Goal: Task Accomplishment & Management: Complete application form

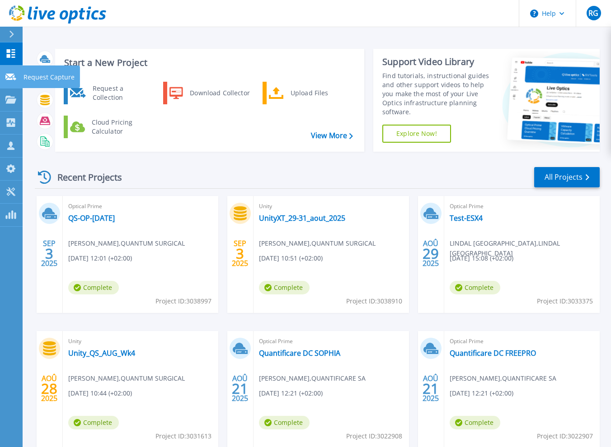
click at [11, 78] on icon at bounding box center [10, 77] width 11 height 7
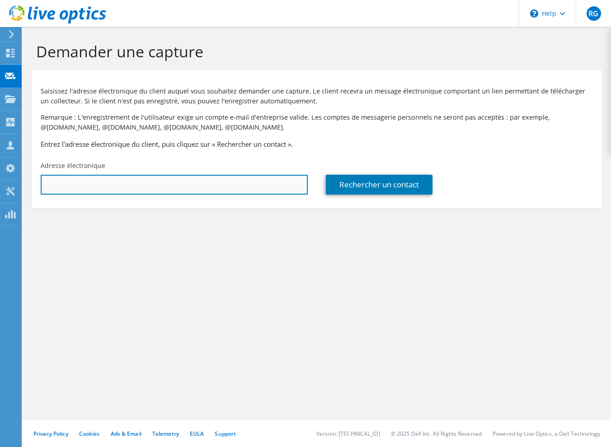
click at [93, 191] on input "text" at bounding box center [174, 185] width 267 height 20
paste input "Sylvain Senechal - AGRO D'OC <sylvain.senechal@agrodoc.fr>"
drag, startPoint x: 140, startPoint y: 183, endPoint x: 20, endPoint y: 186, distance: 120.6
click at [20, 186] on div "RG Membre de l'équipe Romain Gontier rgontier@mti.com MTI Technology Ltd - Fran…" at bounding box center [305, 223] width 611 height 447
click at [72, 182] on input "Sylvain Senechal - AGRO D'OC <sylvain.senechal@agrodoc.fr>" at bounding box center [174, 185] width 267 height 20
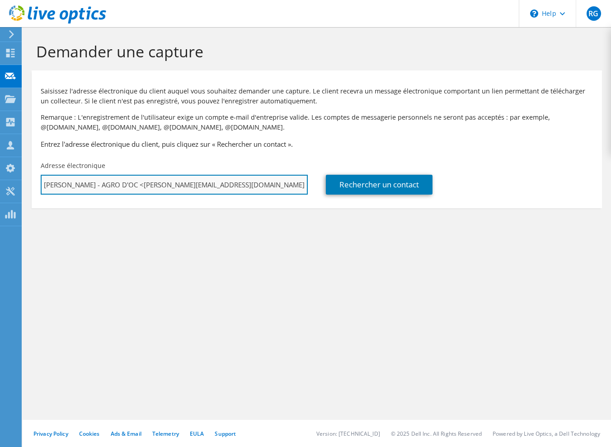
drag, startPoint x: 43, startPoint y: 187, endPoint x: 144, endPoint y: 186, distance: 100.3
click at [144, 186] on input "Sylvain Senechal - AGRO D'OC <sylvain.senechal@agrodoc.fr>" at bounding box center [174, 185] width 267 height 20
click at [144, 186] on input "sylvain.senechal@agrodoc.fr>" at bounding box center [174, 185] width 267 height 20
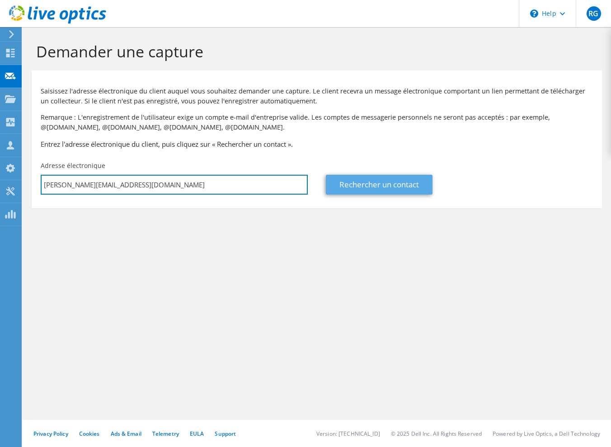
type input "sylvain.senechal@agrodoc.fr"
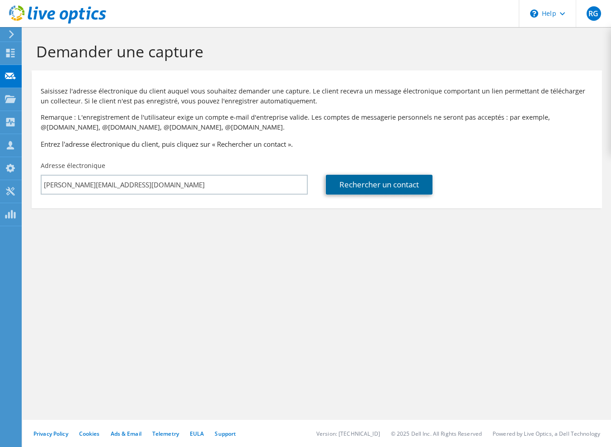
click at [403, 192] on link "Rechercher un contact" at bounding box center [379, 185] width 107 height 20
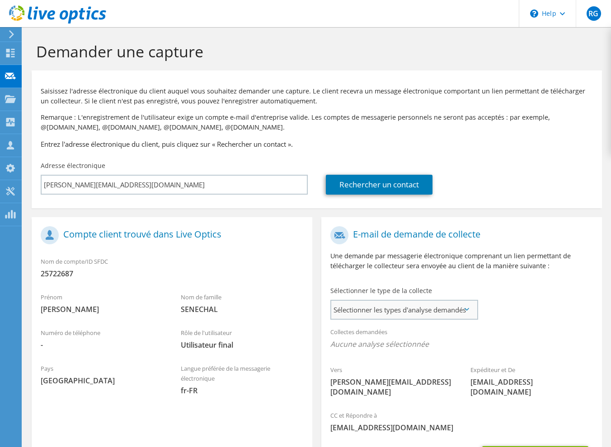
click at [391, 309] on span "Sélectionner les types d'analyse demandés" at bounding box center [403, 310] width 145 height 18
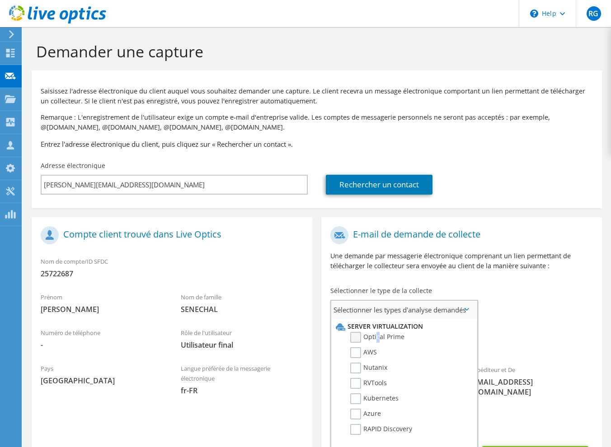
click at [377, 335] on label "Optical Prime" at bounding box center [377, 337] width 54 height 11
click at [356, 338] on label "Optical Prime" at bounding box center [377, 337] width 54 height 11
click at [0, 0] on input "Optical Prime" at bounding box center [0, 0] width 0 height 0
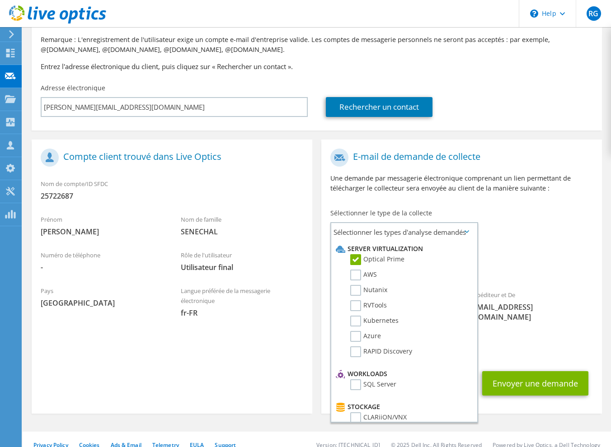
scroll to position [79, 0]
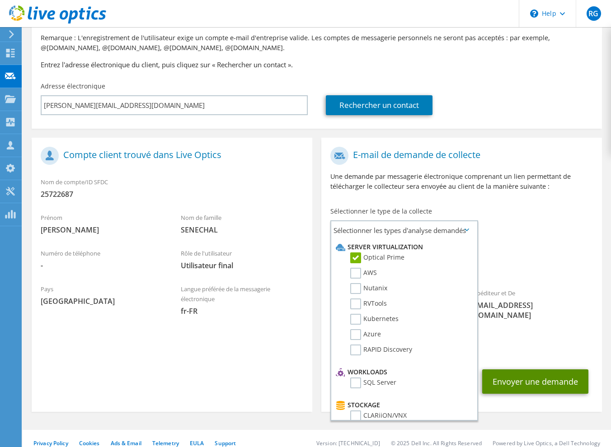
click at [535, 374] on button "Envoyer une demande" at bounding box center [535, 381] width 106 height 24
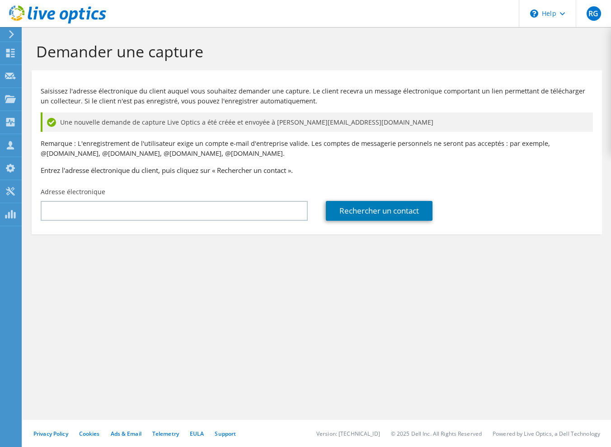
drag, startPoint x: 558, startPoint y: 186, endPoint x: 519, endPoint y: 196, distance: 40.2
click at [558, 186] on div "Rechercher un contact" at bounding box center [459, 204] width 285 height 42
